Goal: Find specific page/section: Find specific page/section

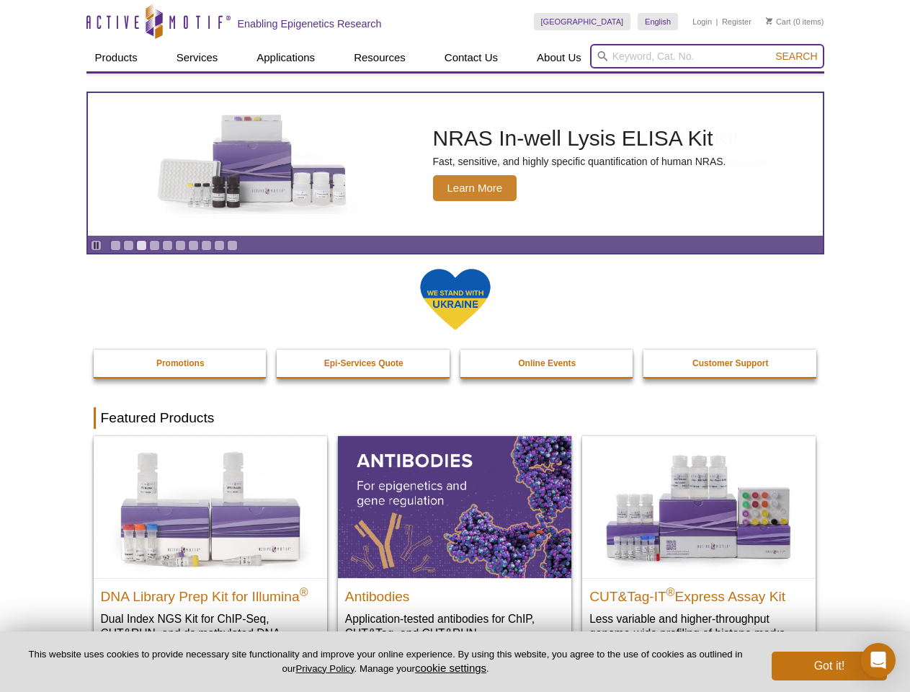
click at [707, 56] on input "search" at bounding box center [707, 56] width 234 height 25
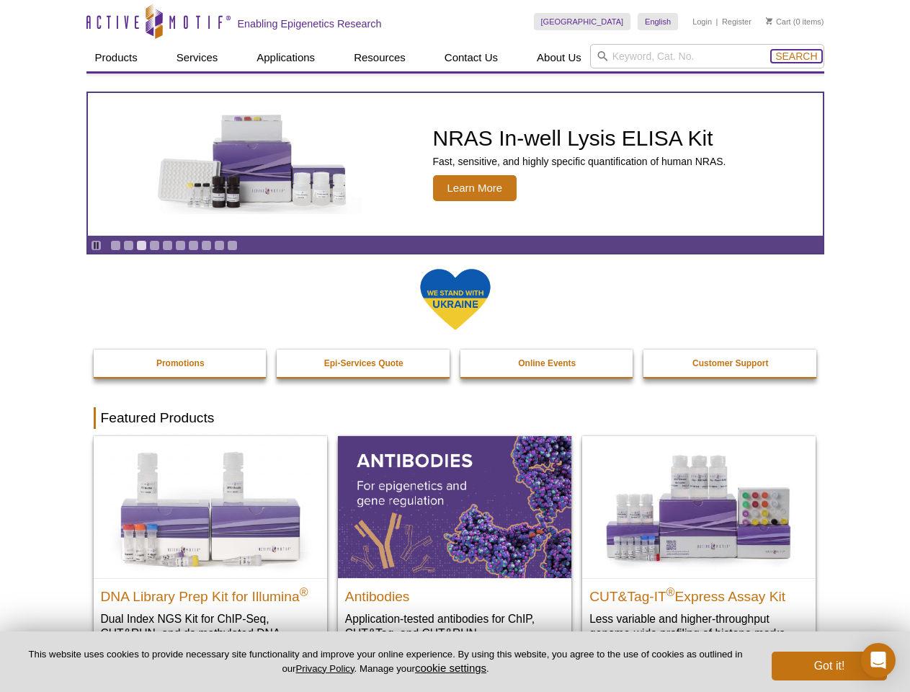
click at [797, 56] on span "Search" at bounding box center [797, 56] width 42 height 12
click at [96, 245] on icon "Pause" at bounding box center [96, 245] width 9 height 9
click at [115, 245] on link "Go to slide 1" at bounding box center [115, 245] width 11 height 11
click at [128, 245] on link "Go to slide 2" at bounding box center [128, 245] width 11 height 11
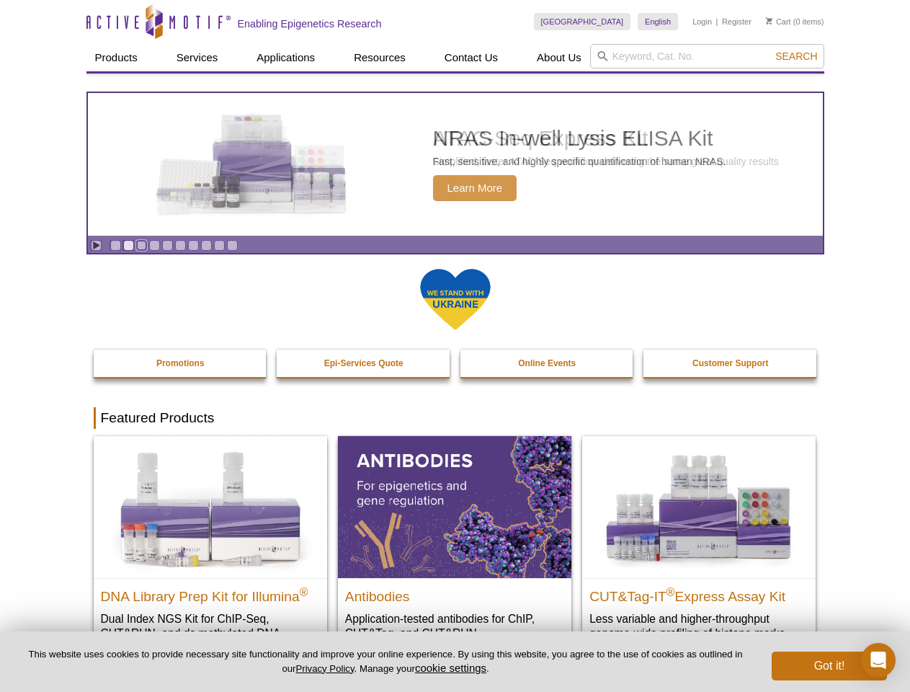
click at [141, 245] on link "Go to slide 3" at bounding box center [141, 245] width 11 height 11
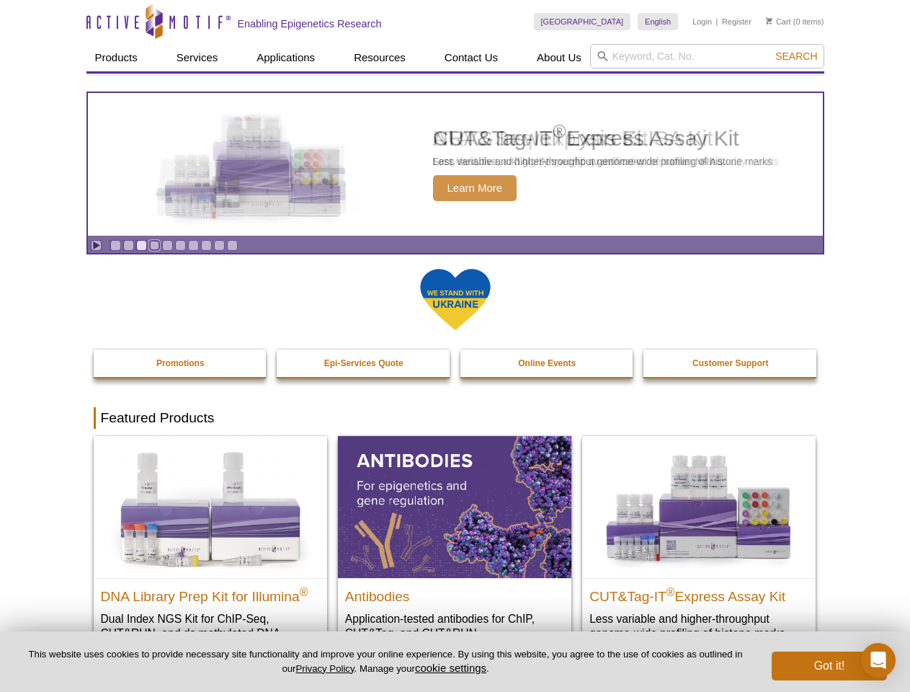
click at [154, 245] on link "Go to slide 4" at bounding box center [154, 245] width 11 height 11
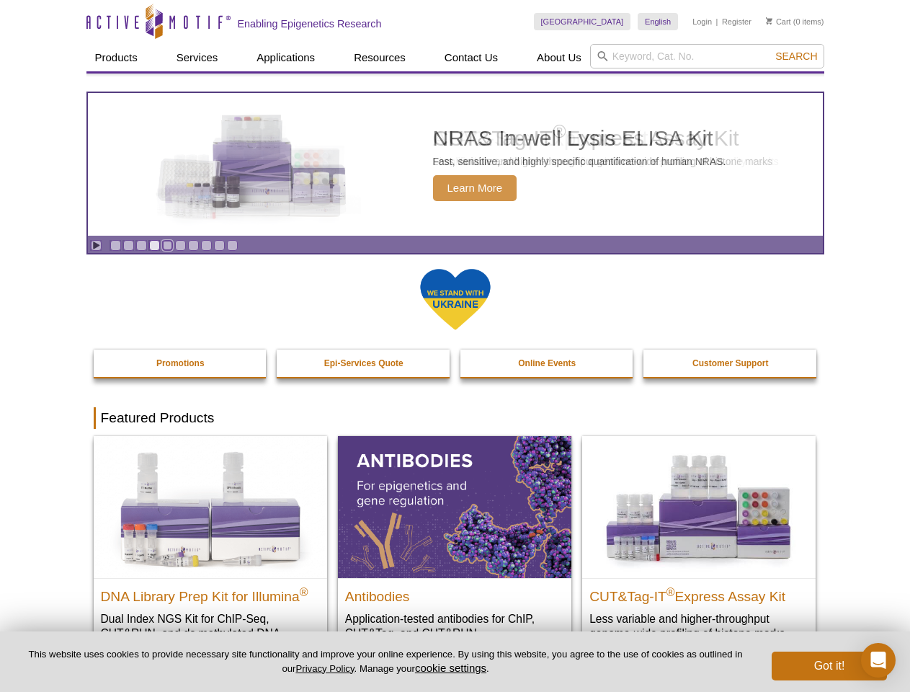
click at [167, 245] on link "Go to slide 5" at bounding box center [167, 245] width 11 height 11
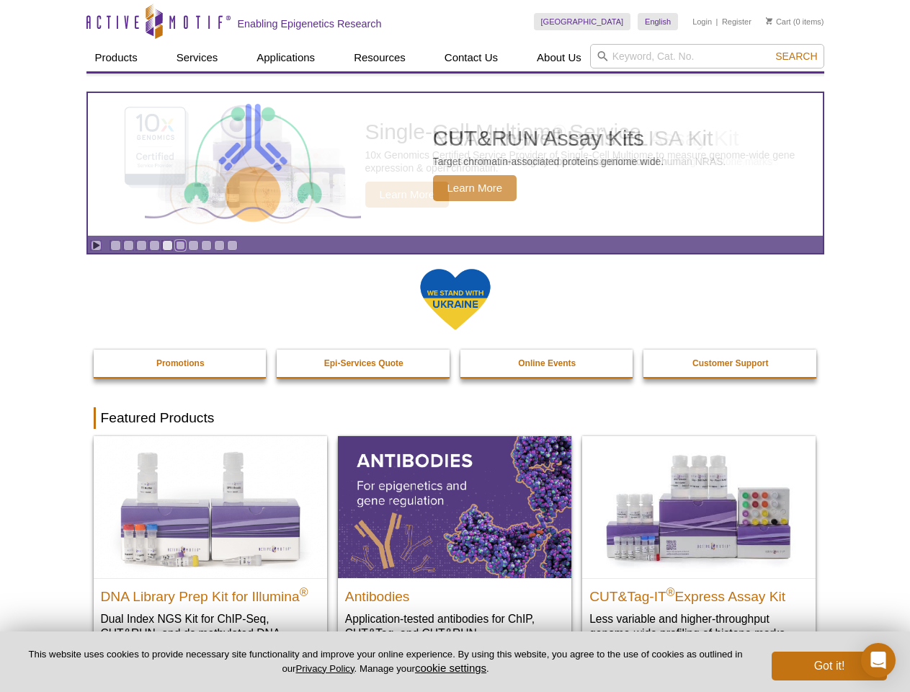
click at [180, 245] on link "Go to slide 6" at bounding box center [180, 245] width 11 height 11
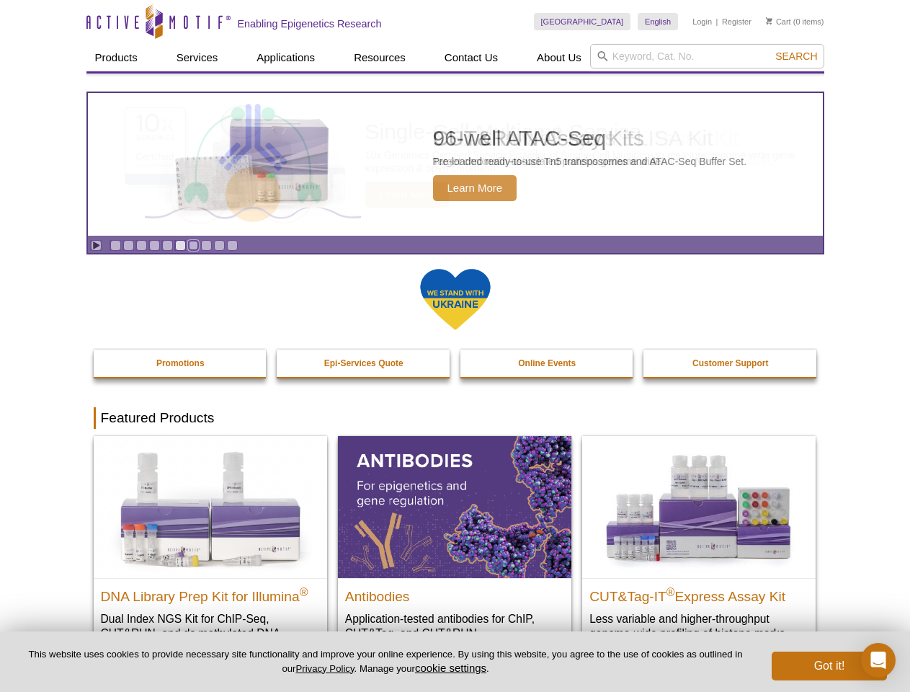
click at [193, 245] on link "Go to slide 7" at bounding box center [193, 245] width 11 height 11
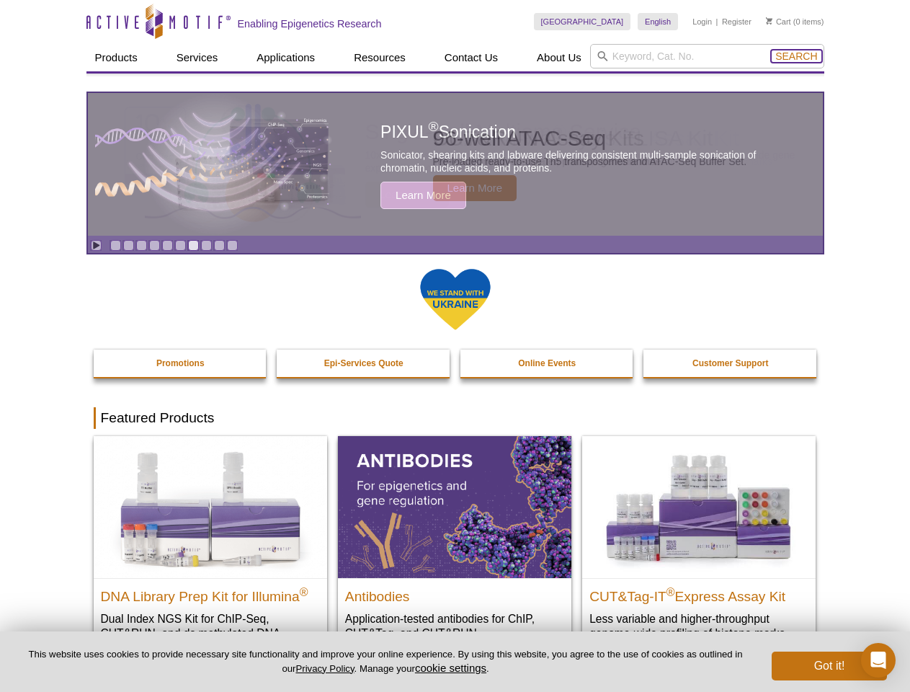
click at [797, 56] on span "Search" at bounding box center [797, 56] width 42 height 12
